Goal: Check status

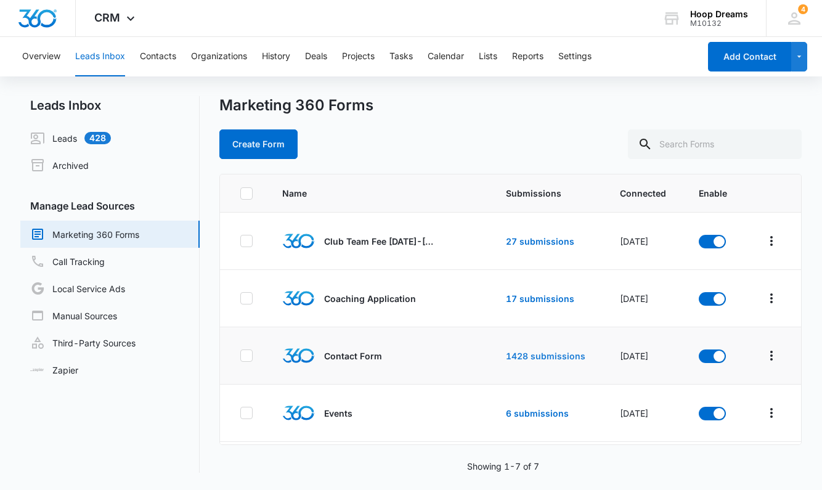
click at [541, 356] on link "1428 submissions" at bounding box center [545, 355] width 79 height 10
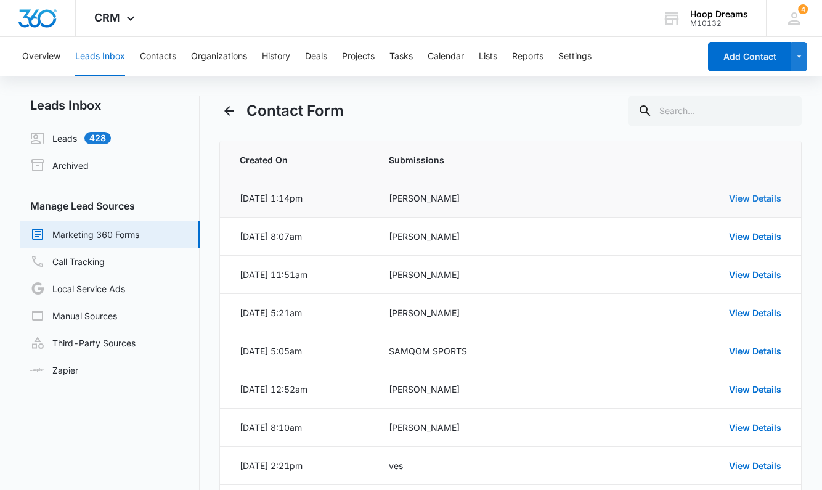
click at [743, 195] on link "View Details" at bounding box center [755, 198] width 52 height 10
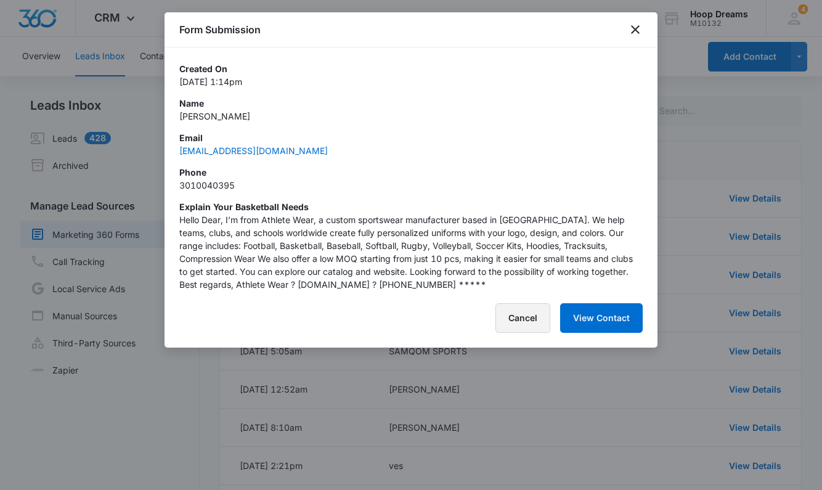
click at [526, 317] on button "Cancel" at bounding box center [522, 318] width 55 height 30
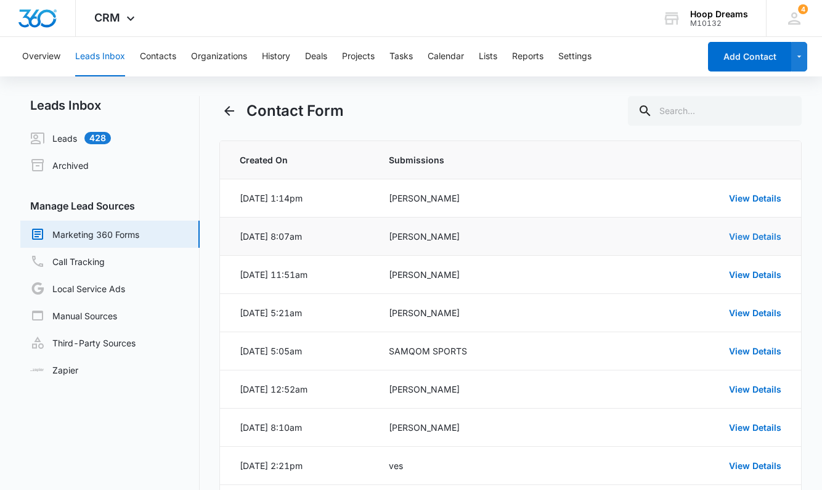
click at [746, 232] on link "View Details" at bounding box center [755, 236] width 52 height 10
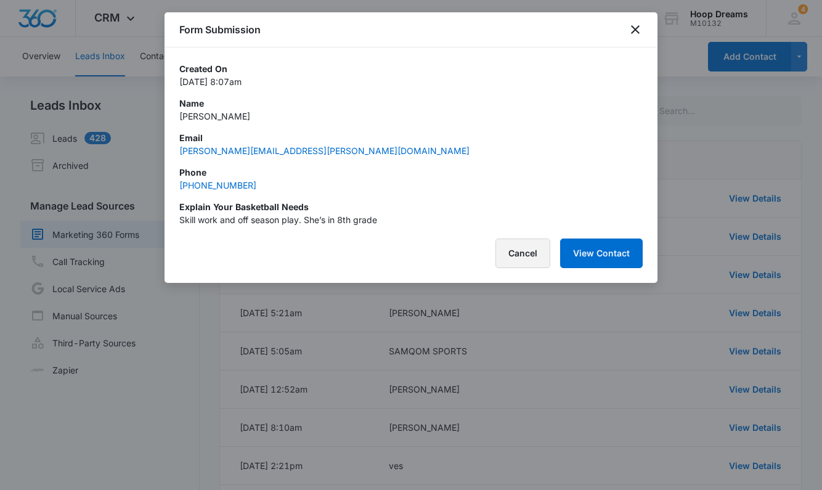
click at [518, 256] on button "Cancel" at bounding box center [522, 253] width 55 height 30
